Goal: Obtain resource: Download file/media

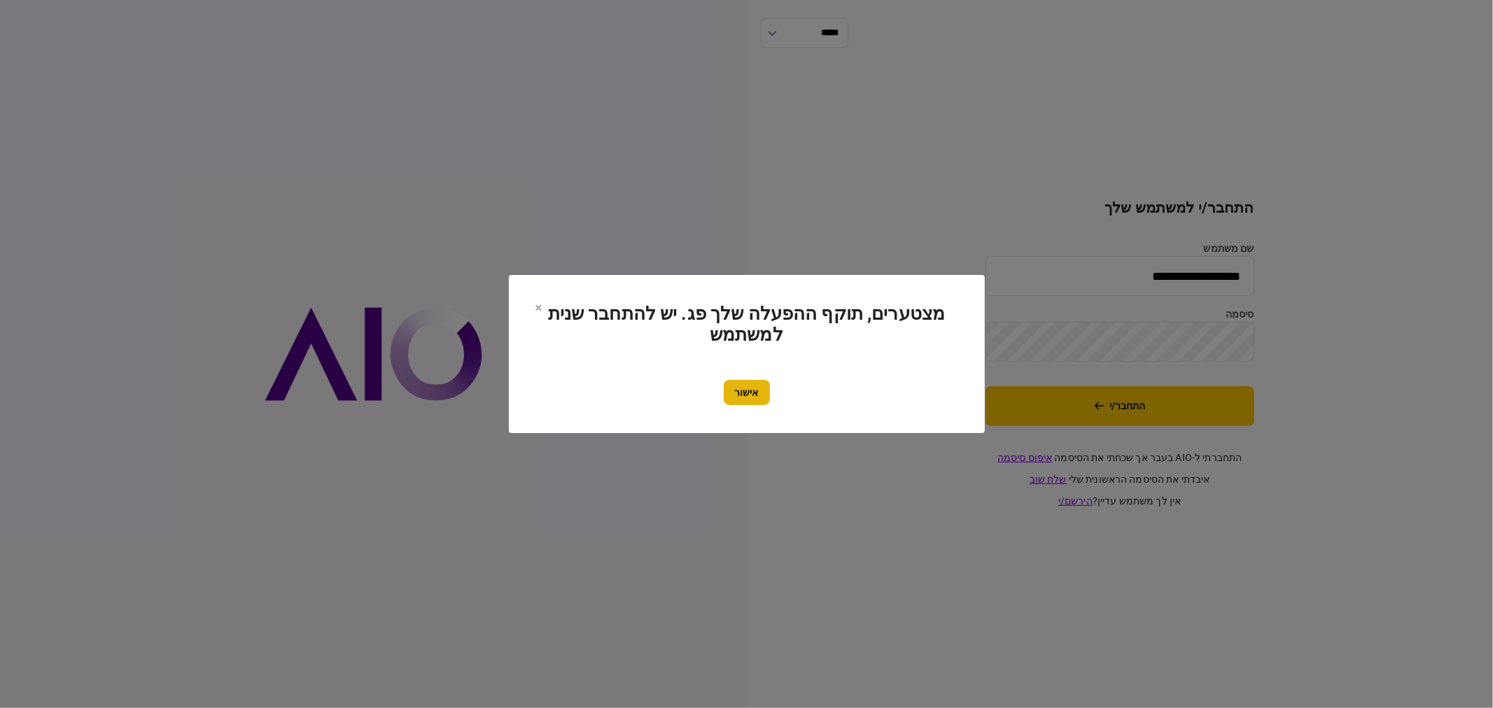
click at [741, 393] on button "אישור" at bounding box center [747, 392] width 46 height 25
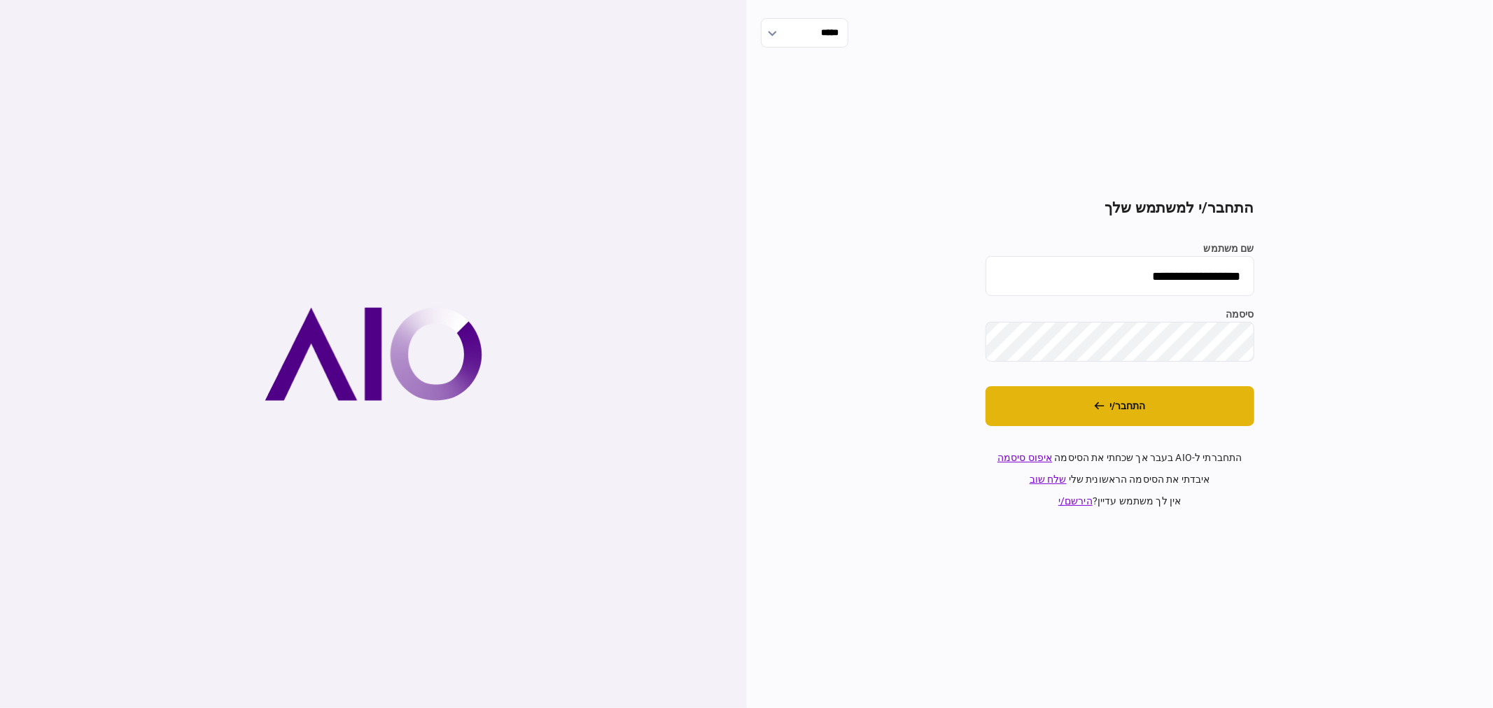
click at [1167, 409] on button "התחבר/י" at bounding box center [1119, 406] width 269 height 40
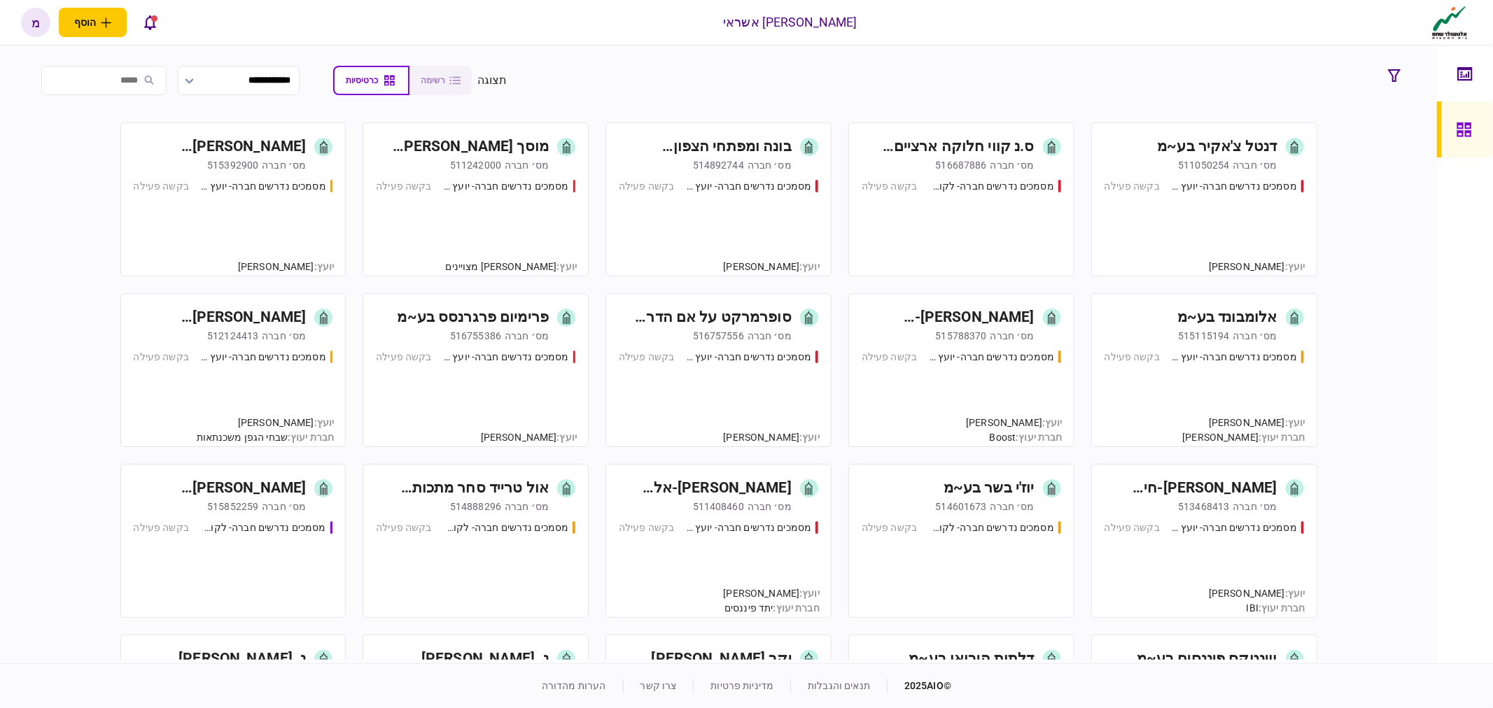
click at [292, 219] on div "מסמכים נדרשים חברה- יועץ - תהליך חברה בקשה פעילה" at bounding box center [233, 221] width 199 height 85
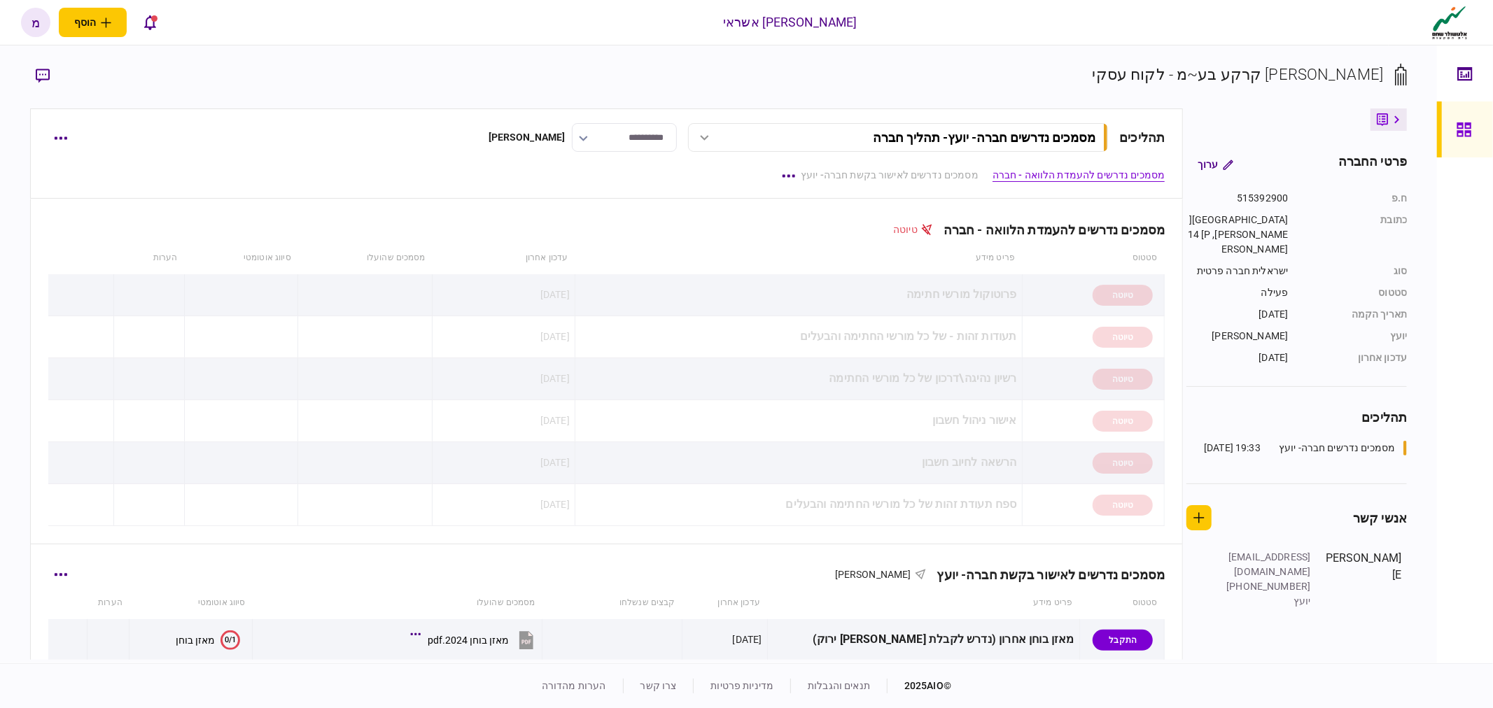
scroll to position [233, 0]
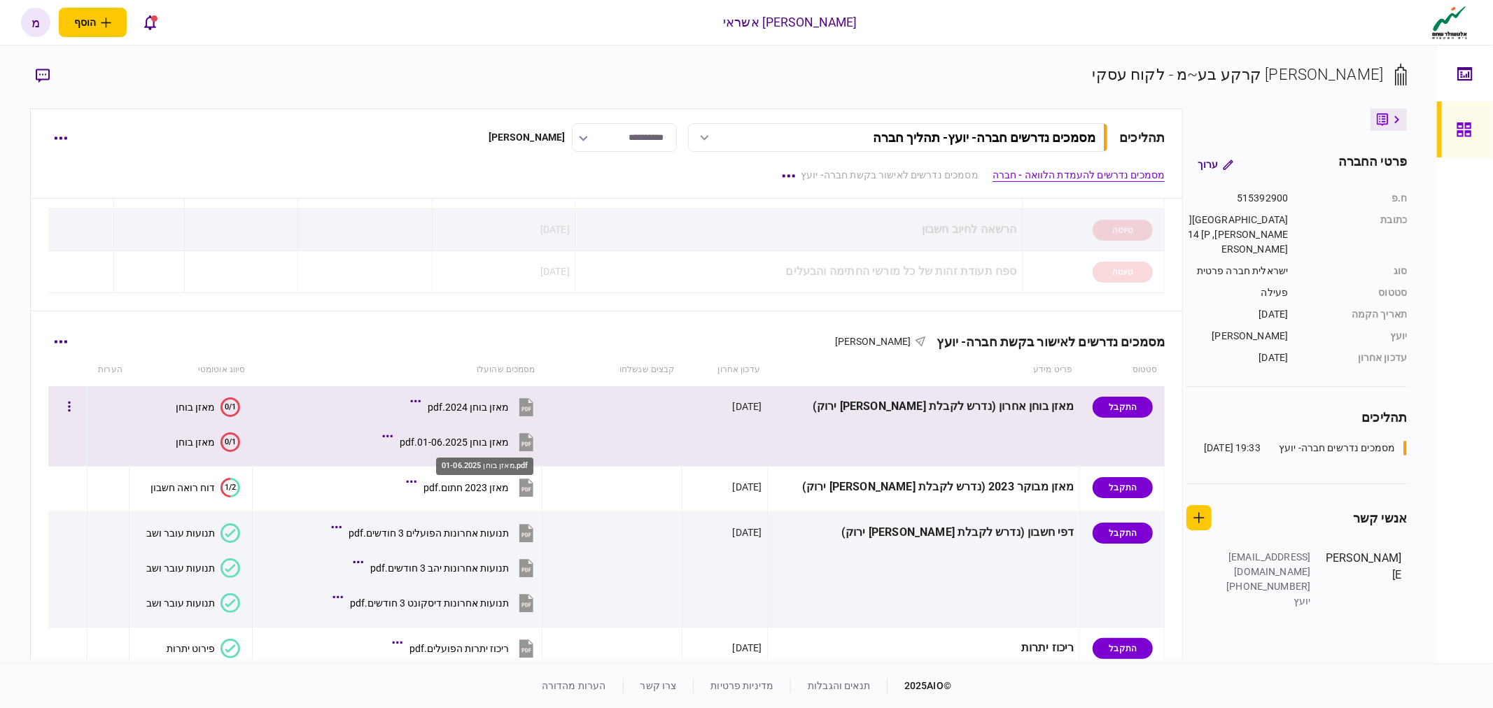
click at [500, 439] on div "מאזן בוחן 01-06.2025.pdf" at bounding box center [454, 442] width 109 height 11
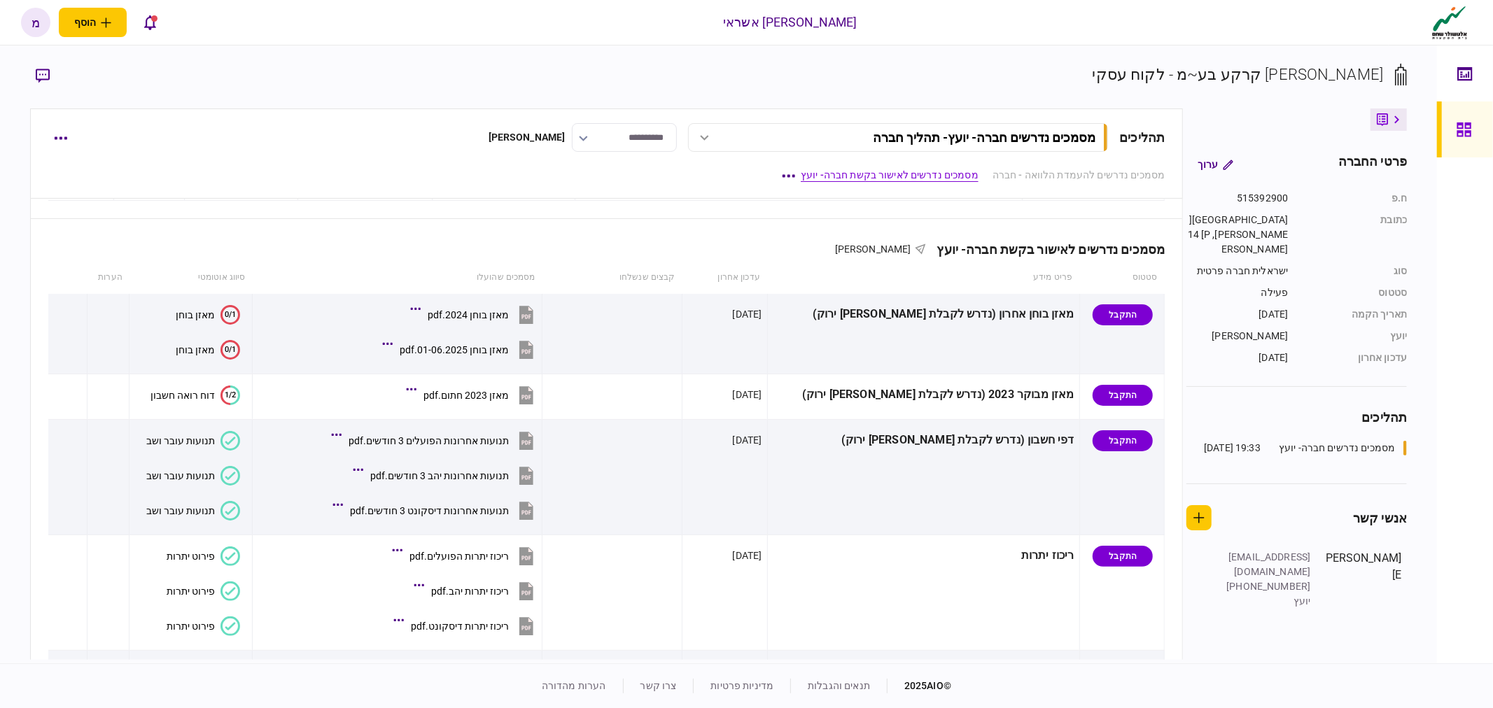
scroll to position [78, 0]
